Goal: Task Accomplishment & Management: Manage account settings

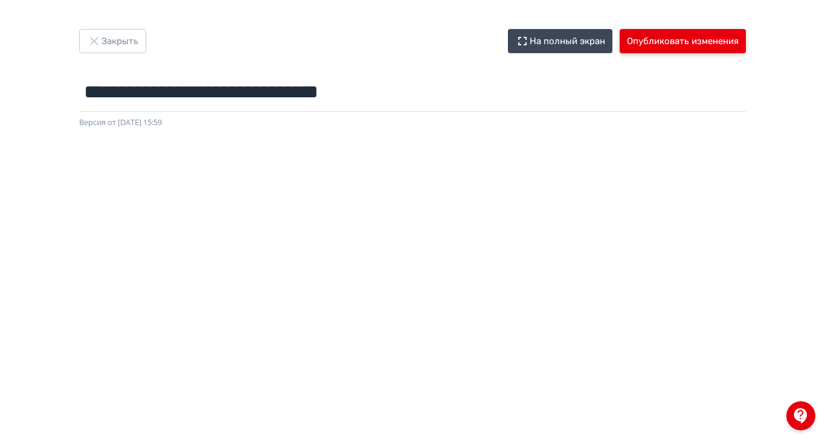
click at [746, 45] on button "Опубликовать изменения" at bounding box center [683, 41] width 126 height 24
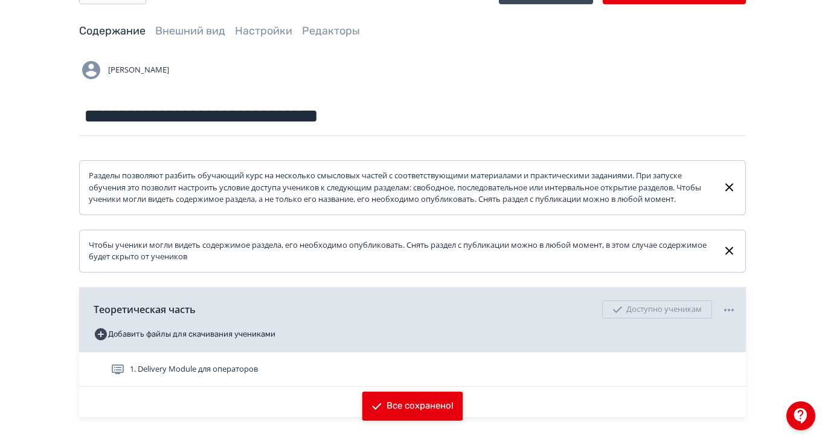
scroll to position [76, 0]
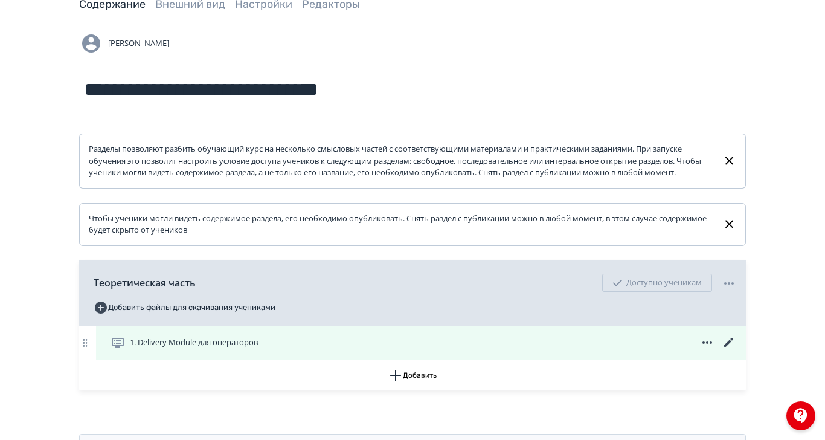
click at [734, 347] on icon at bounding box center [728, 342] width 9 height 9
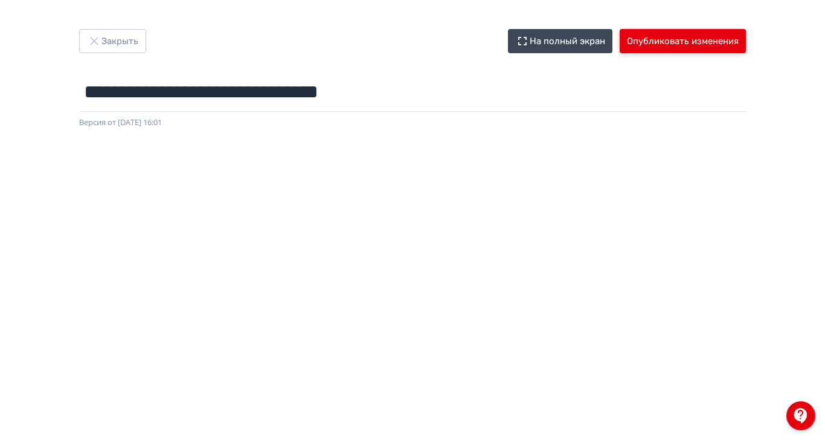
click at [746, 29] on button "Опубликовать изменения" at bounding box center [683, 41] width 126 height 24
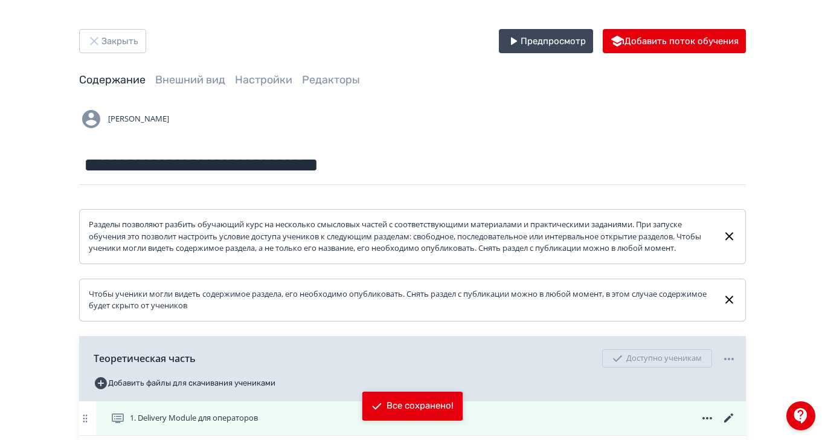
click at [258, 424] on span "1. Delivery Module для операторов" at bounding box center [194, 418] width 128 height 12
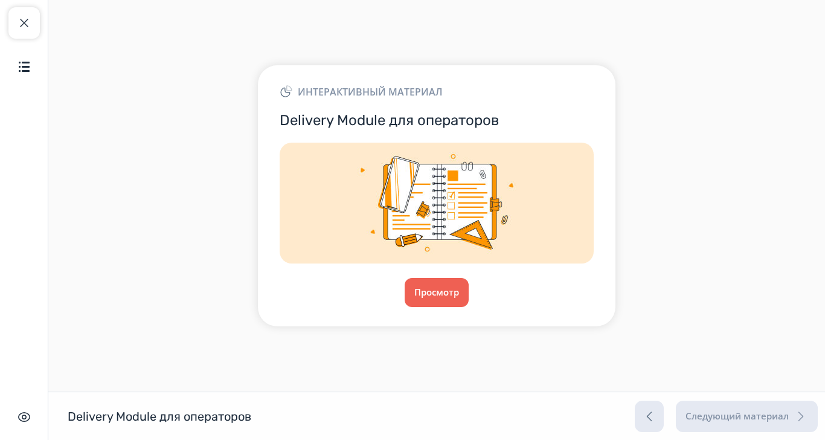
click at [541, 289] on div "Интерактивный материал Delivery Module для операторов Просмотр" at bounding box center [437, 195] width 358 height 260
click at [469, 307] on button "Просмотр" at bounding box center [436, 292] width 65 height 29
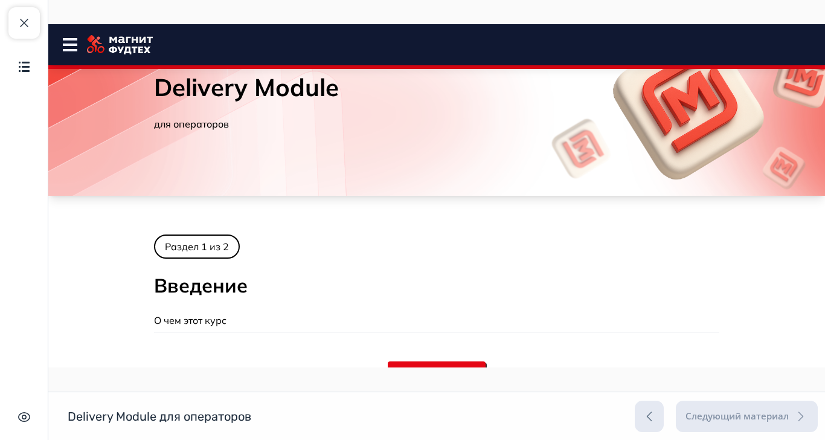
scroll to position [74, 0]
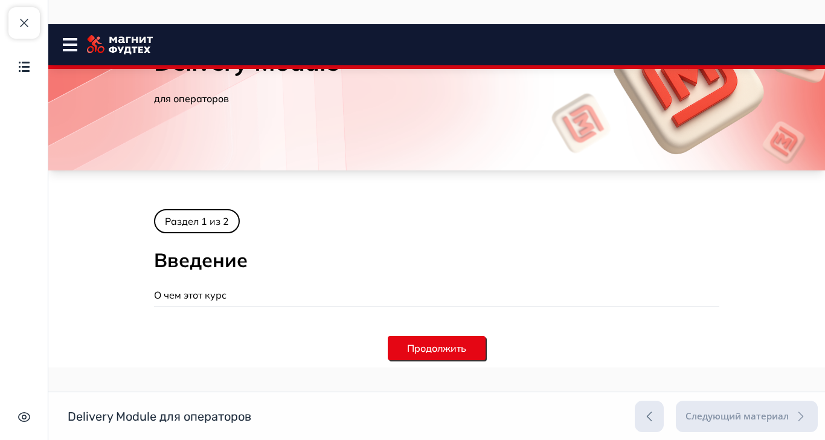
click at [486, 341] on button "Продолжить" at bounding box center [437, 348] width 98 height 24
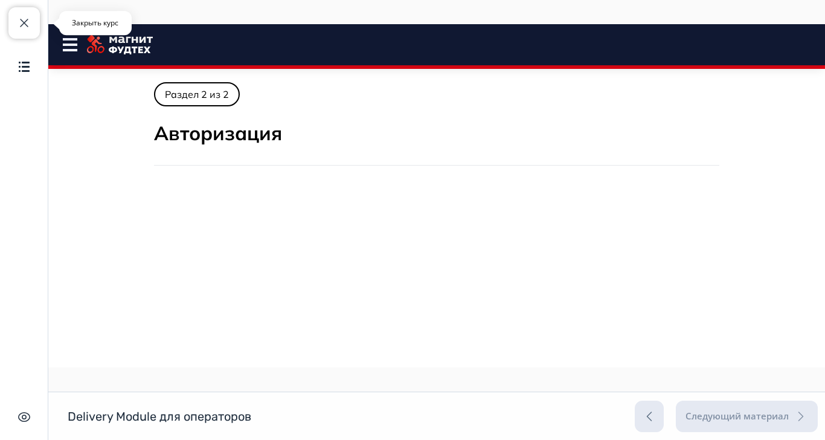
click at [21, 24] on span "button" at bounding box center [24, 23] width 15 height 15
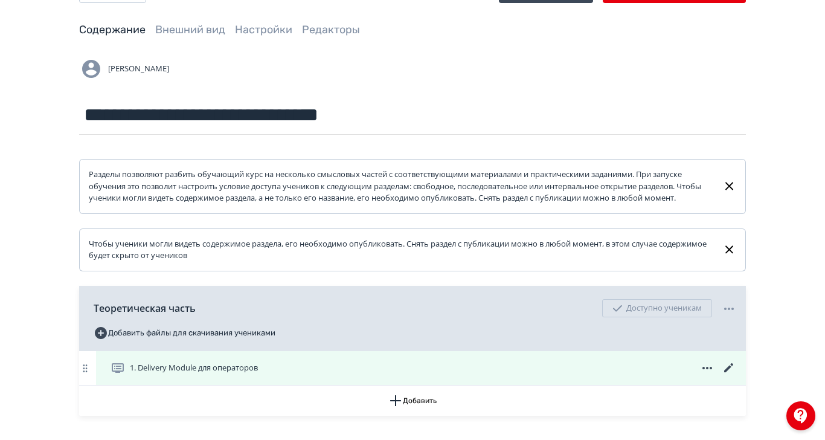
scroll to position [76, 0]
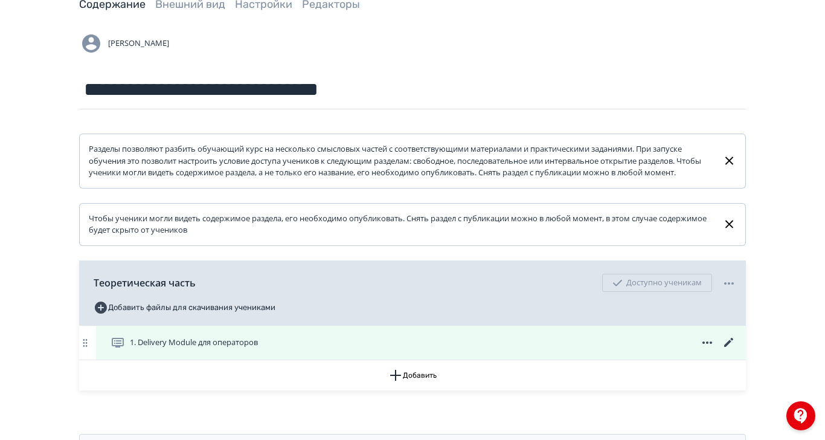
click at [737, 350] on icon at bounding box center [729, 342] width 15 height 15
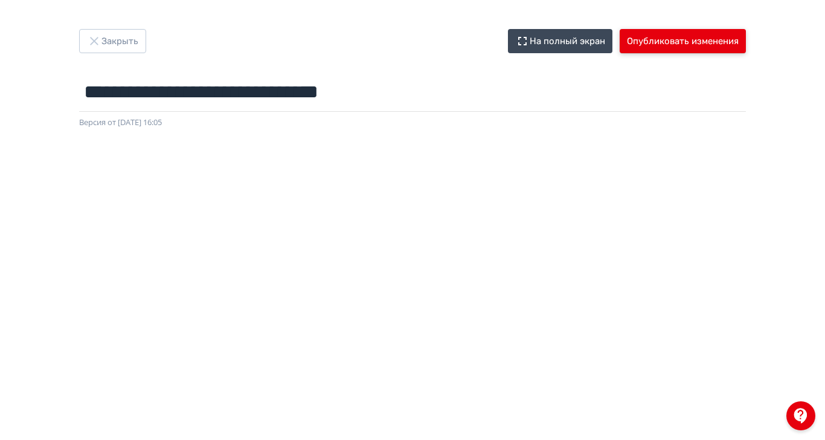
click at [746, 46] on button "Опубликовать изменения" at bounding box center [683, 41] width 126 height 24
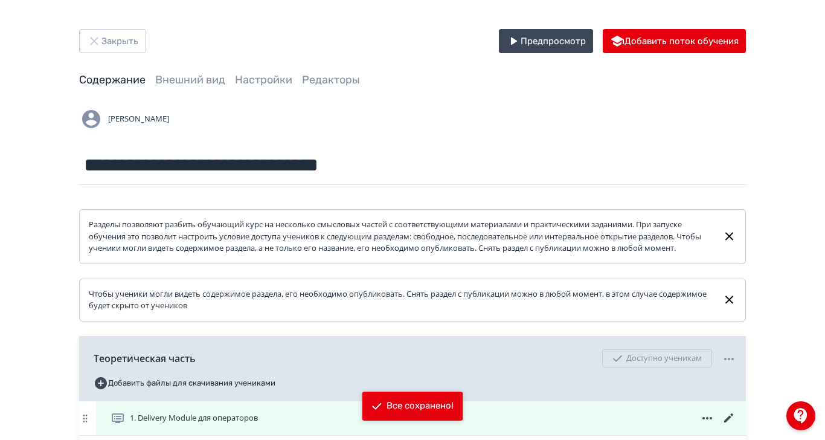
click at [258, 424] on span "1. Delivery Module для операторов" at bounding box center [194, 418] width 128 height 12
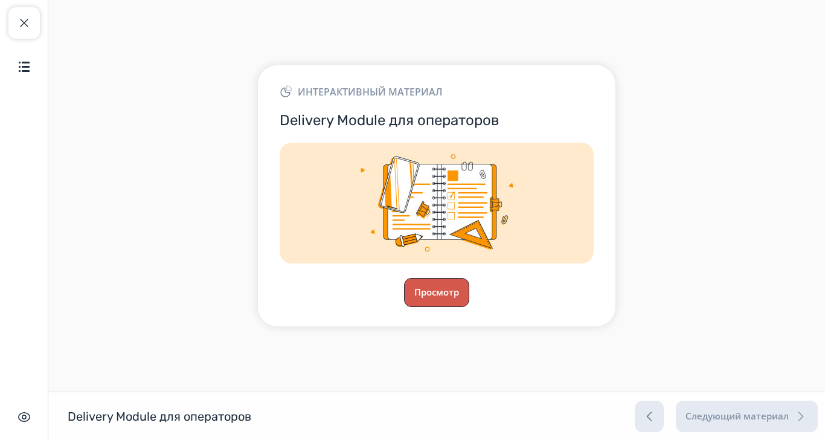
click at [469, 307] on button "Просмотр" at bounding box center [436, 292] width 65 height 29
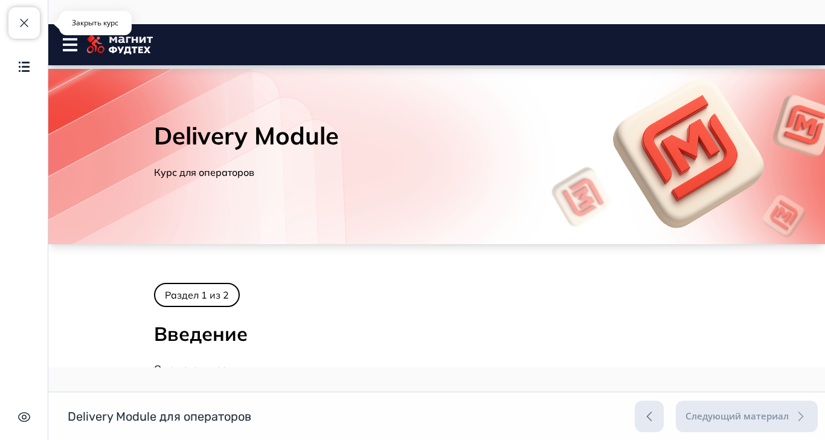
click at [25, 18] on span "button" at bounding box center [24, 23] width 15 height 15
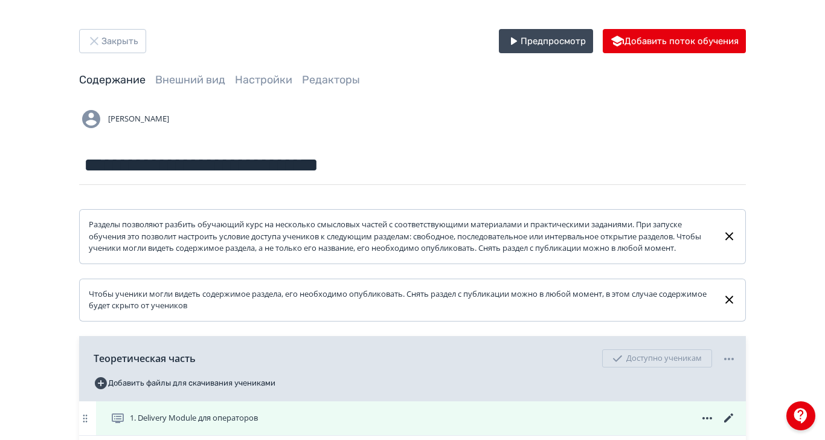
click at [258, 424] on span "1. Delivery Module для операторов" at bounding box center [194, 418] width 128 height 12
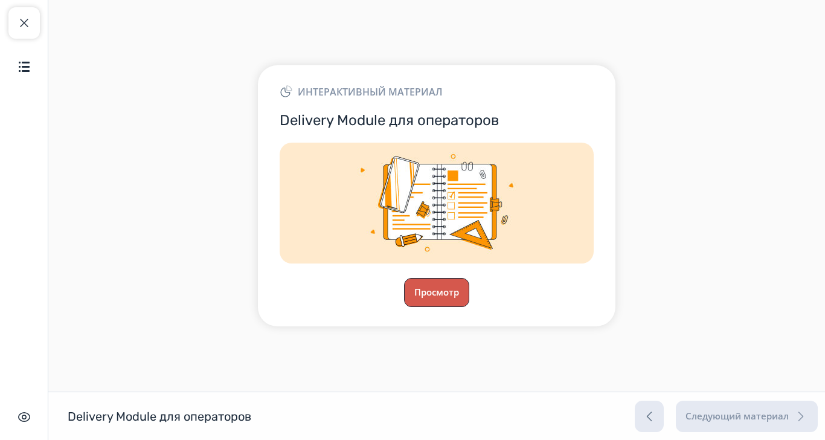
click at [469, 307] on button "Просмотр" at bounding box center [436, 292] width 65 height 29
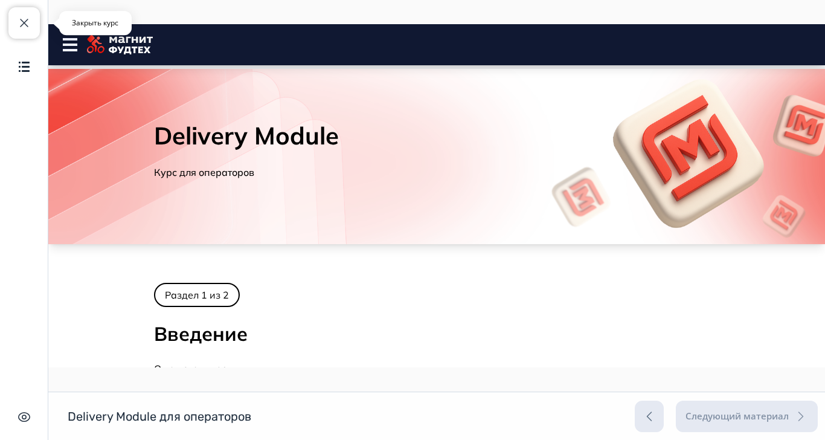
click at [22, 27] on span "button" at bounding box center [24, 23] width 15 height 15
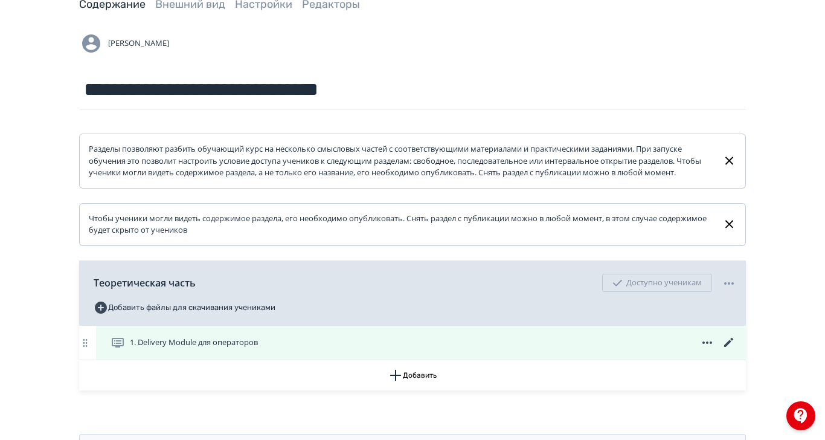
click at [737, 350] on icon at bounding box center [729, 342] width 15 height 15
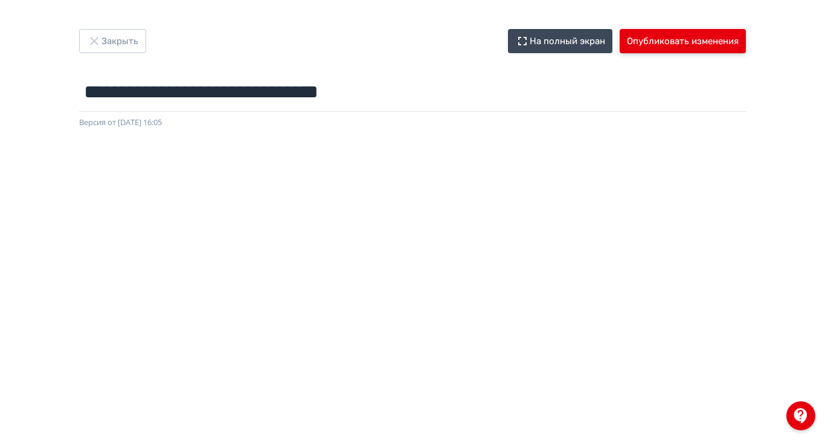
click at [746, 46] on button "Опубликовать изменения" at bounding box center [683, 41] width 126 height 24
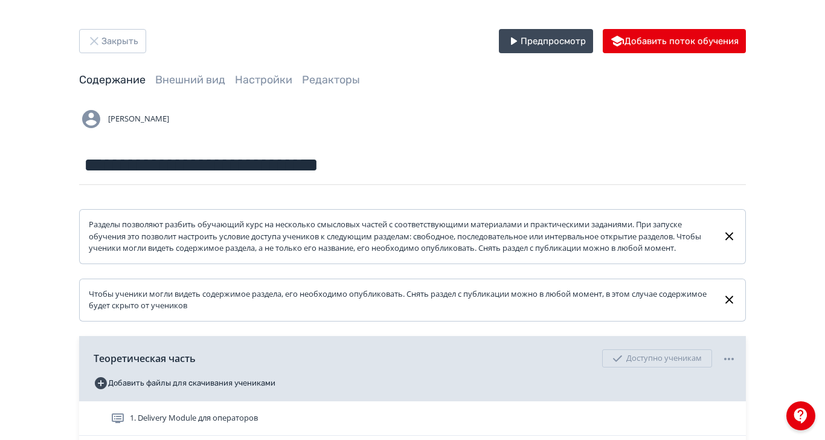
scroll to position [76, 0]
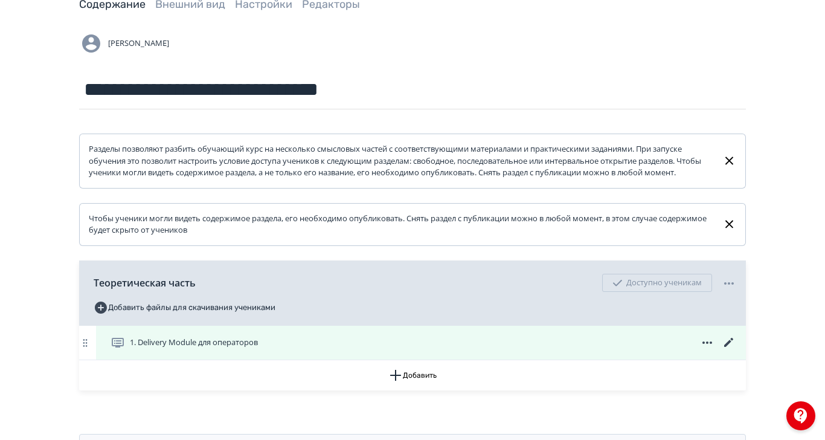
click at [258, 349] on span "1. Delivery Module для операторов" at bounding box center [194, 343] width 128 height 12
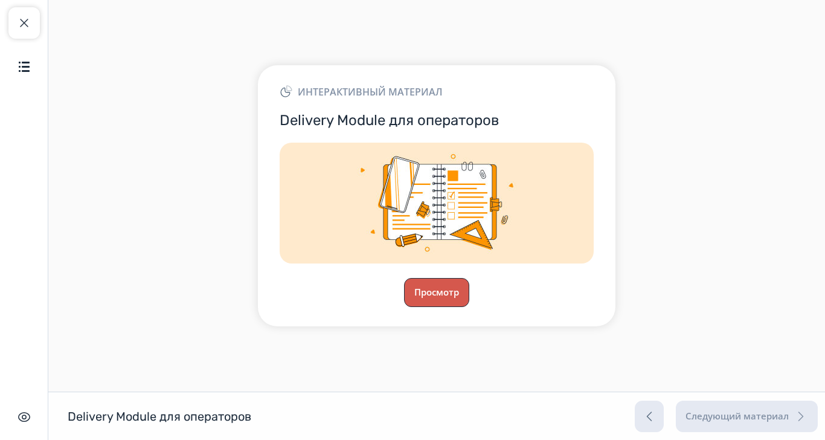
click at [469, 307] on button "Просмотр" at bounding box center [436, 292] width 65 height 29
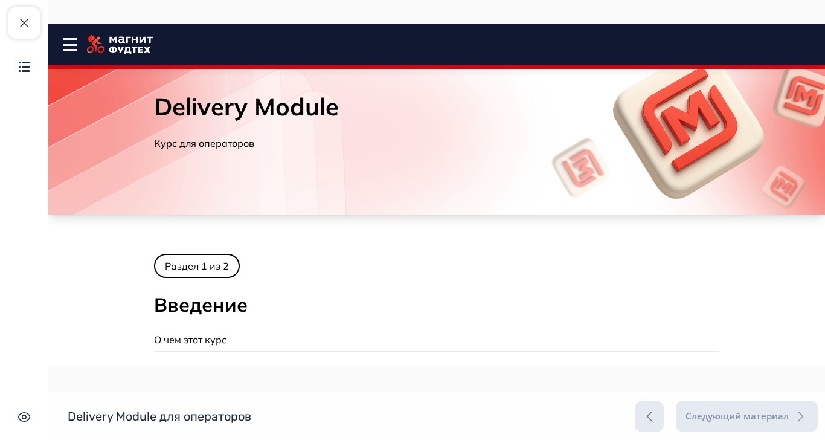
scroll to position [28, 0]
click at [25, 21] on span "button" at bounding box center [24, 23] width 15 height 15
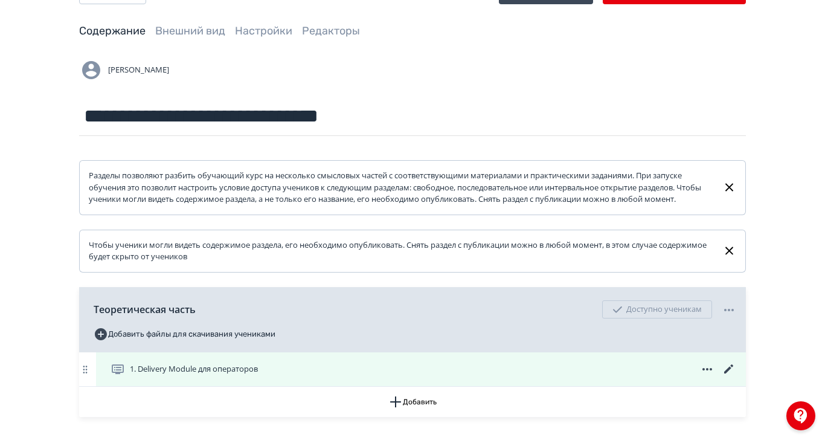
scroll to position [76, 0]
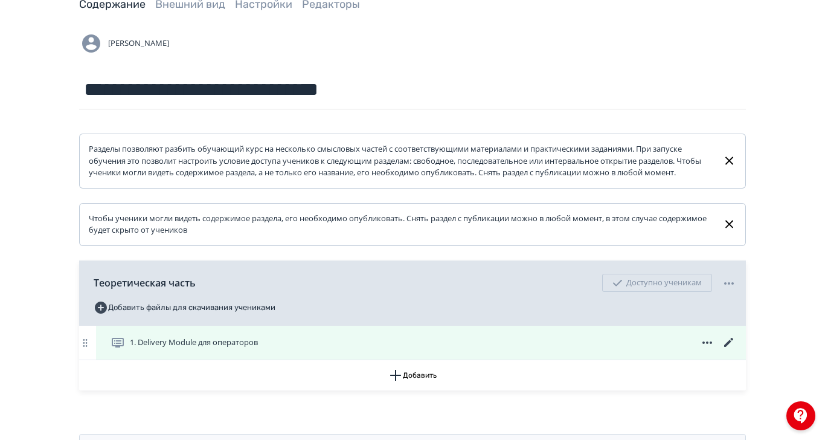
click at [737, 350] on icon at bounding box center [729, 342] width 15 height 15
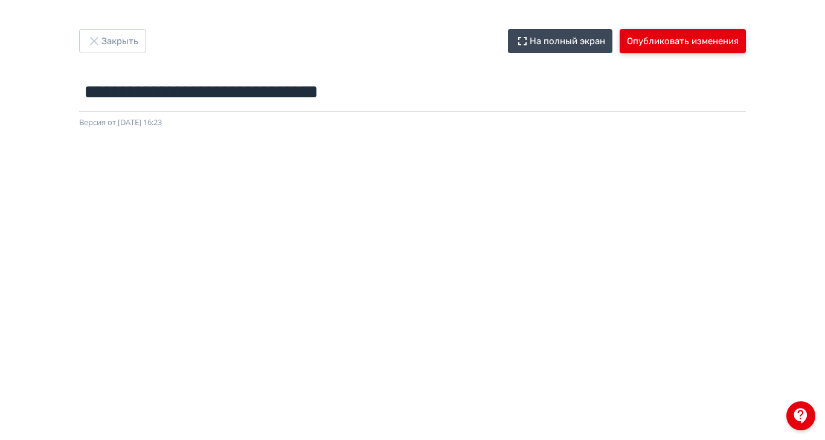
click at [746, 38] on button "Опубликовать изменения" at bounding box center [683, 41] width 126 height 24
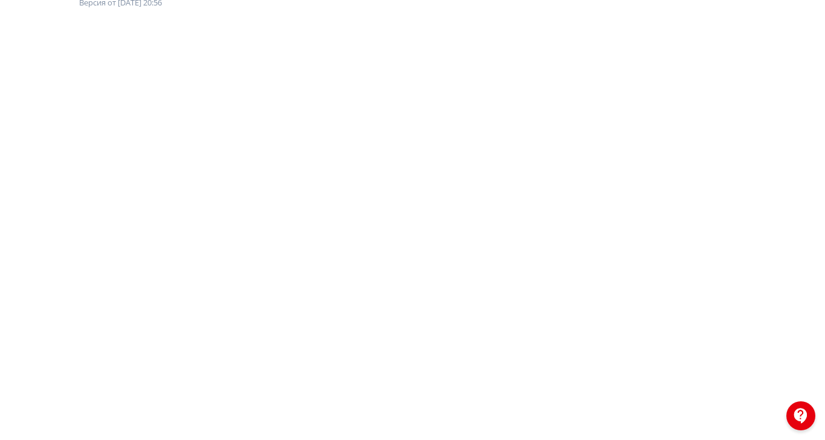
scroll to position [120, 0]
